Goal: Entertainment & Leisure: Consume media (video, audio)

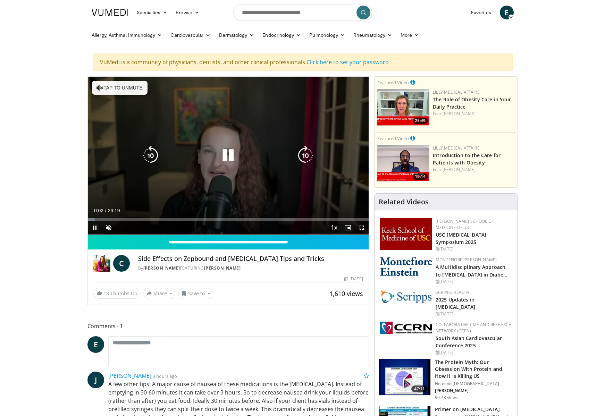
click at [114, 88] on button "Tap to unmute" at bounding box center [120, 88] width 56 height 14
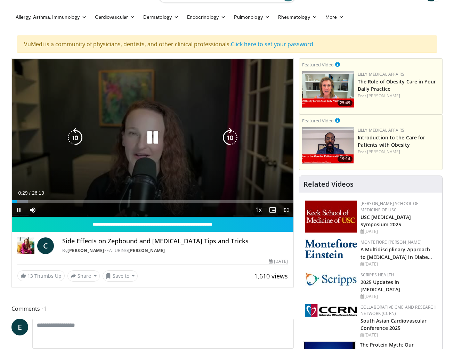
scroll to position [18, 0]
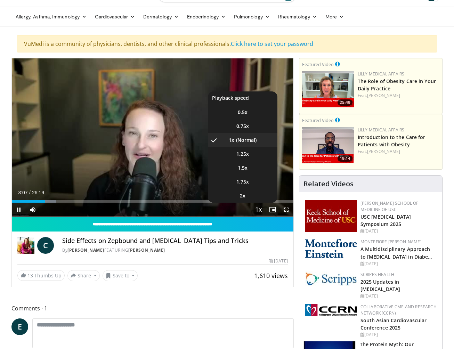
click at [257, 210] on span "Video Player" at bounding box center [259, 210] width 10 height 14
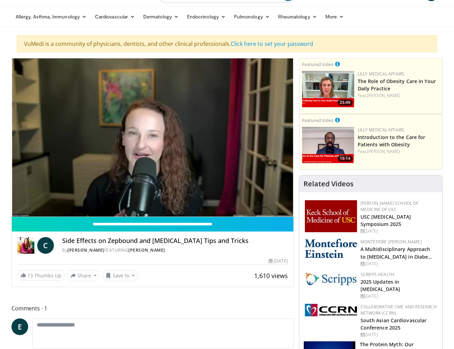
click at [257, 210] on div "10 seconds Tap to unmute" at bounding box center [152, 137] width 281 height 158
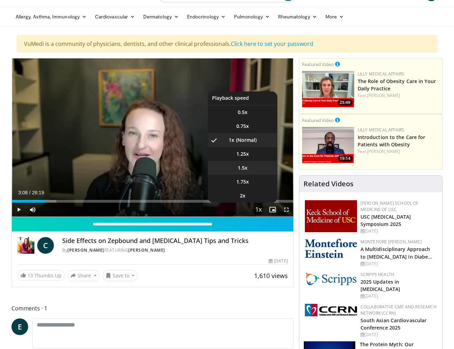
click at [244, 167] on span "1.5x" at bounding box center [243, 167] width 10 height 7
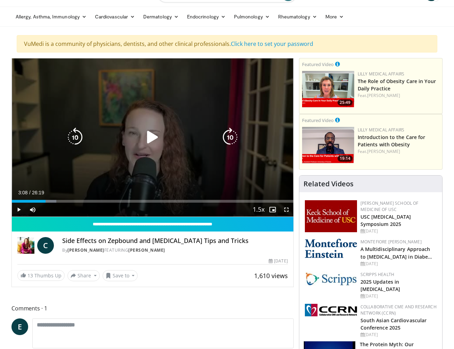
click at [151, 136] on icon "Video Player" at bounding box center [152, 136] width 19 height 19
click at [244, 172] on div "10 seconds Tap to unmute" at bounding box center [152, 137] width 281 height 158
click at [150, 137] on icon "Video Player" at bounding box center [152, 136] width 19 height 19
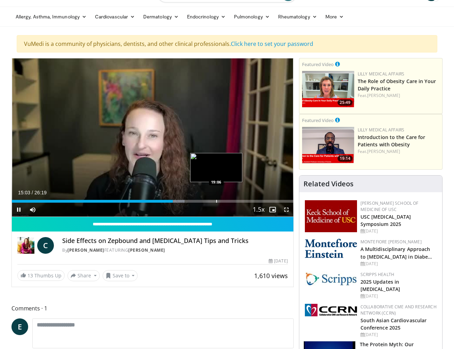
click at [216, 200] on div "Progress Bar" at bounding box center [216, 201] width 1 height 3
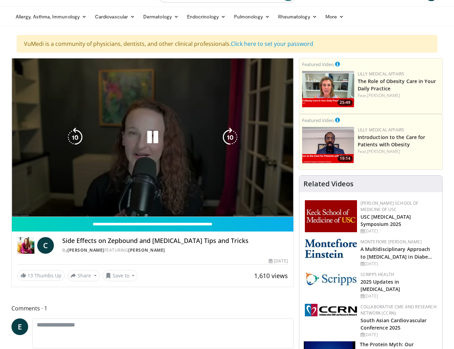
click at [239, 201] on video-js "**********" at bounding box center [152, 137] width 281 height 158
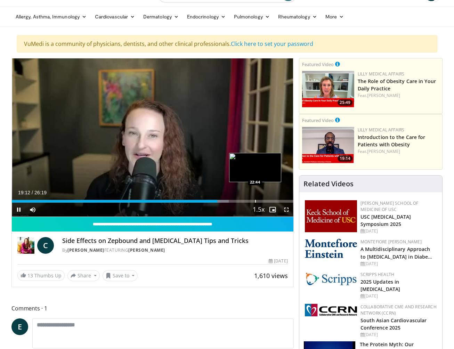
click at [255, 202] on div "Progress Bar" at bounding box center [255, 201] width 1 height 3
